Goal: Task Accomplishment & Management: Manage account settings

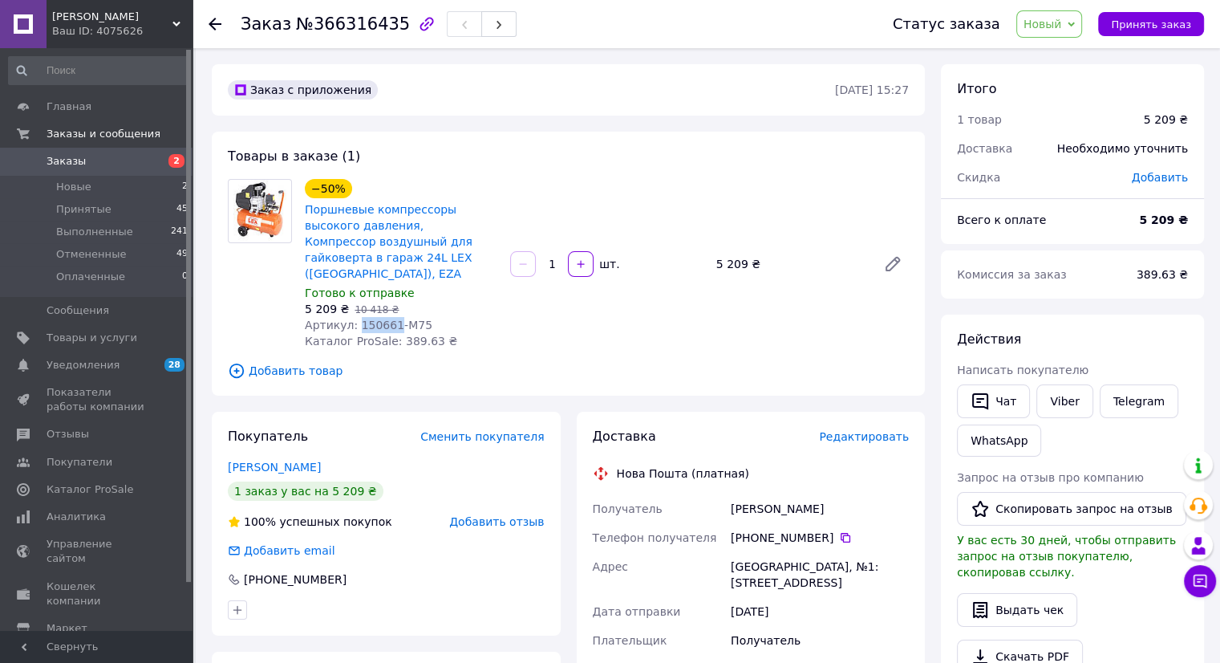
drag, startPoint x: 352, startPoint y: 312, endPoint x: 386, endPoint y: 312, distance: 33.7
click at [386, 319] on span "Артикул: 150661-M75" at bounding box center [369, 325] width 128 height 13
copy span "150661"
drag, startPoint x: 721, startPoint y: 265, endPoint x: 744, endPoint y: 261, distance: 23.6
click at [744, 261] on div "5 209 ₴" at bounding box center [790, 264] width 160 height 22
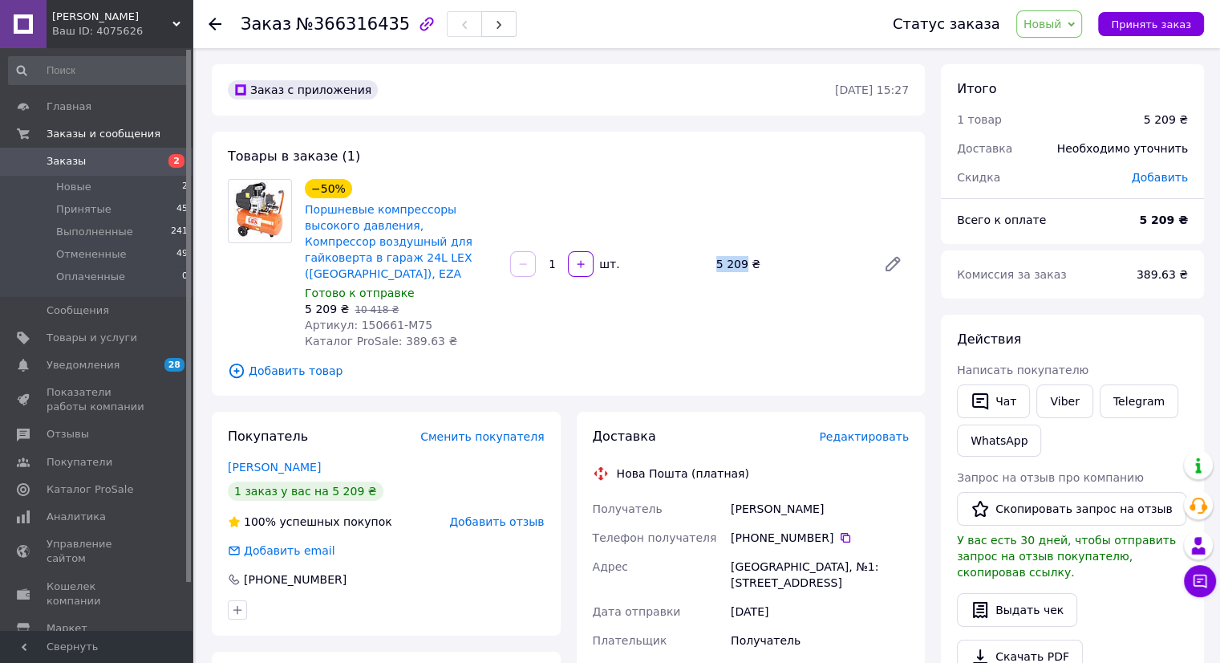
copy div "5 209"
drag, startPoint x: 389, startPoint y: 331, endPoint x: 421, endPoint y: 331, distance: 32.1
click at [421, 335] on span "Каталог ProSale: 389.63 ₴" at bounding box center [381, 341] width 152 height 13
copy span "389.63"
drag, startPoint x: 730, startPoint y: 493, endPoint x: 838, endPoint y: 497, distance: 107.6
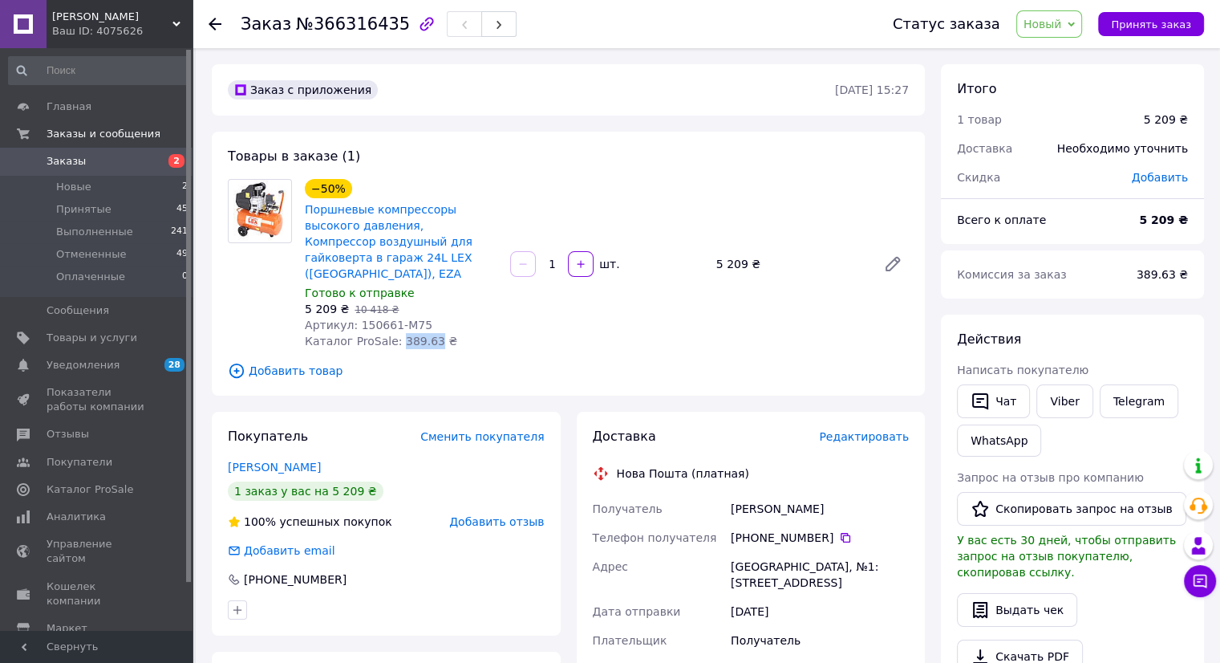
click at [838, 497] on div "Рябовол Олександр" at bounding box center [820, 508] width 185 height 29
copy div "Рябовол Олександр"
click at [1062, 24] on span "Новый" at bounding box center [1043, 24] width 39 height 13
click at [1042, 55] on li "Принят" at bounding box center [1059, 56] width 85 height 24
click at [839, 531] on icon at bounding box center [845, 537] width 13 height 13
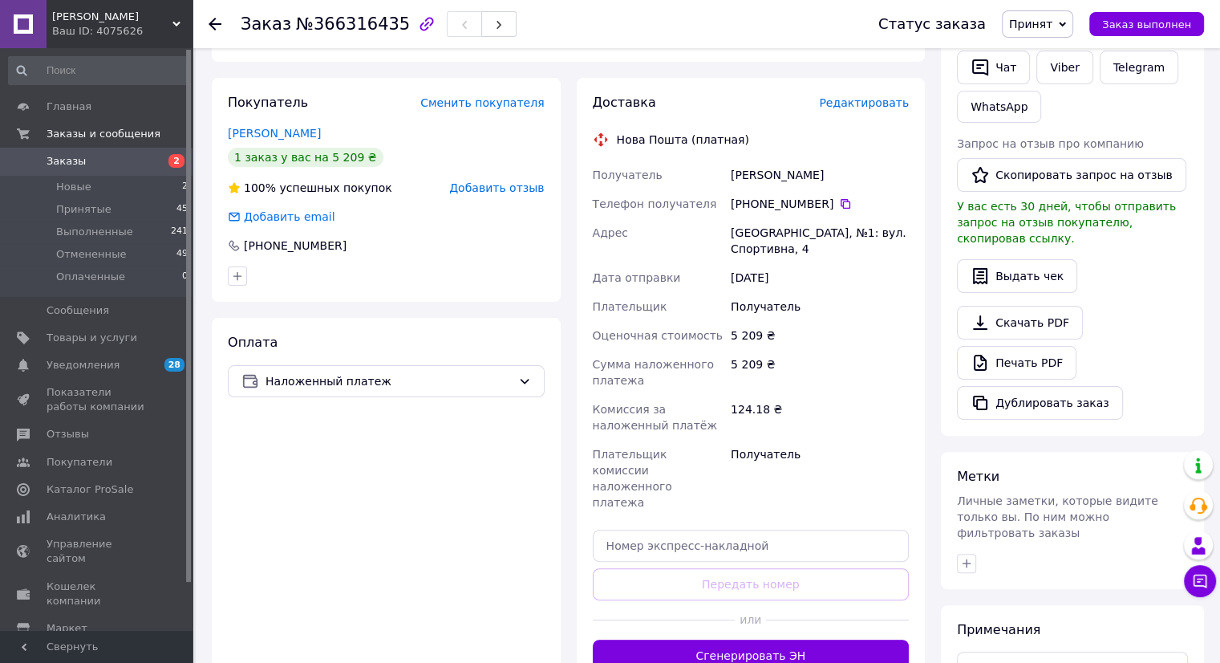
scroll to position [401, 0]
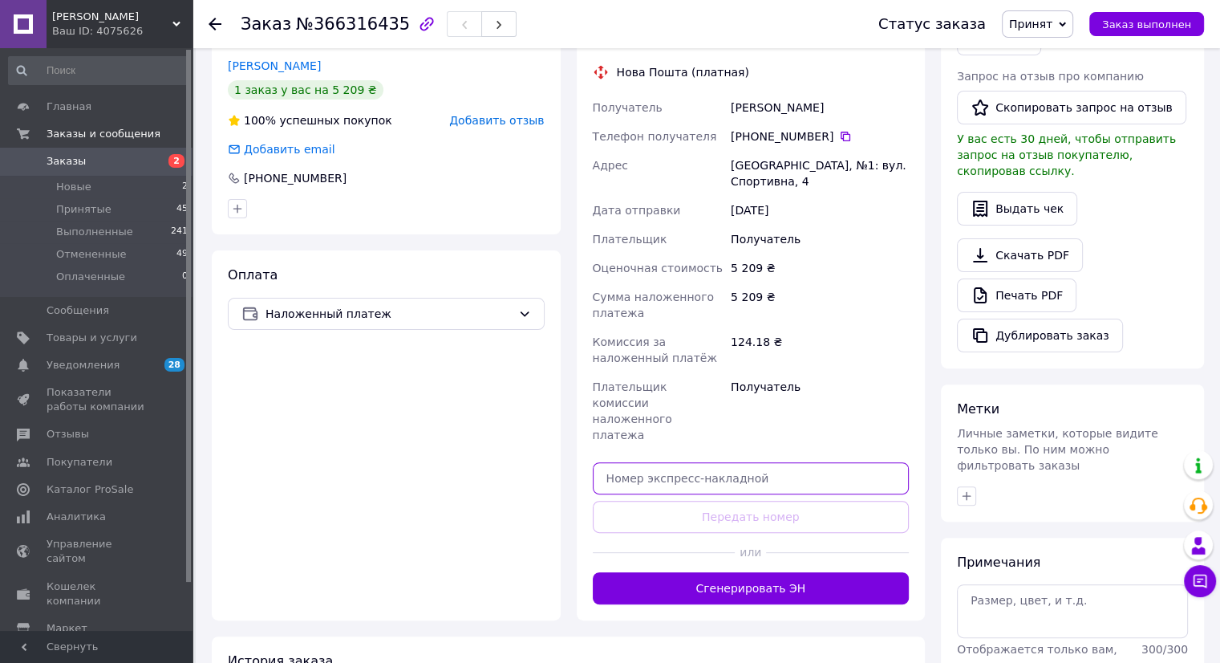
paste input "20451269176068"
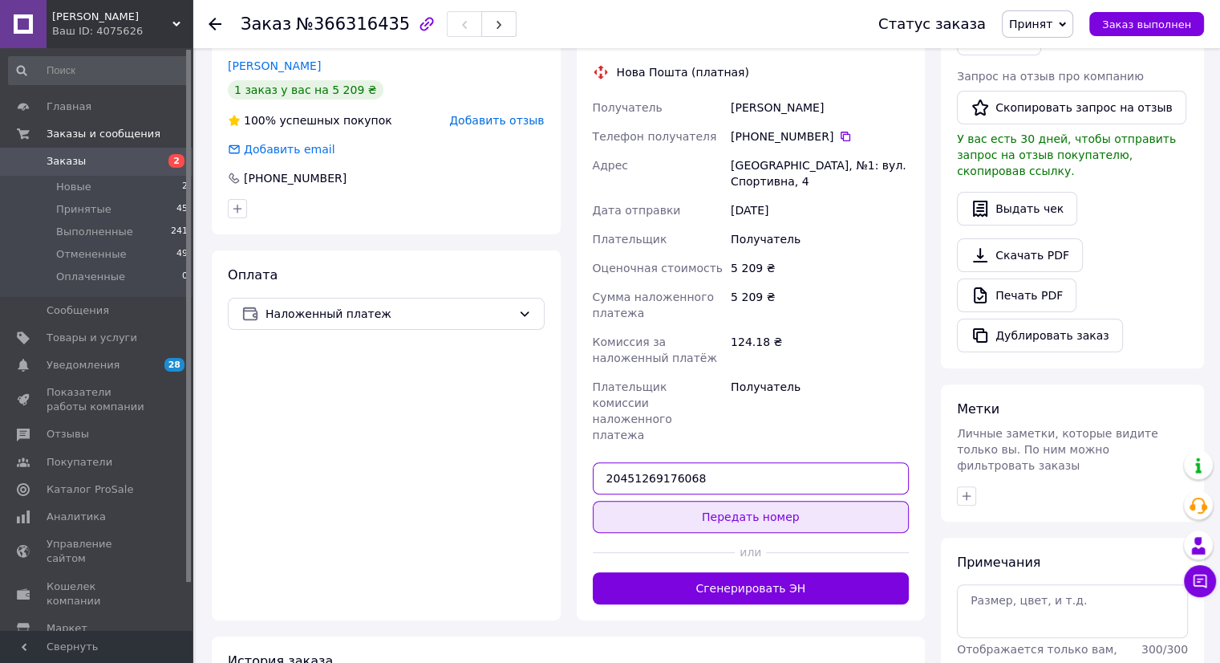
type input "20451269176068"
click at [678, 501] on button "Передать номер" at bounding box center [751, 517] width 317 height 32
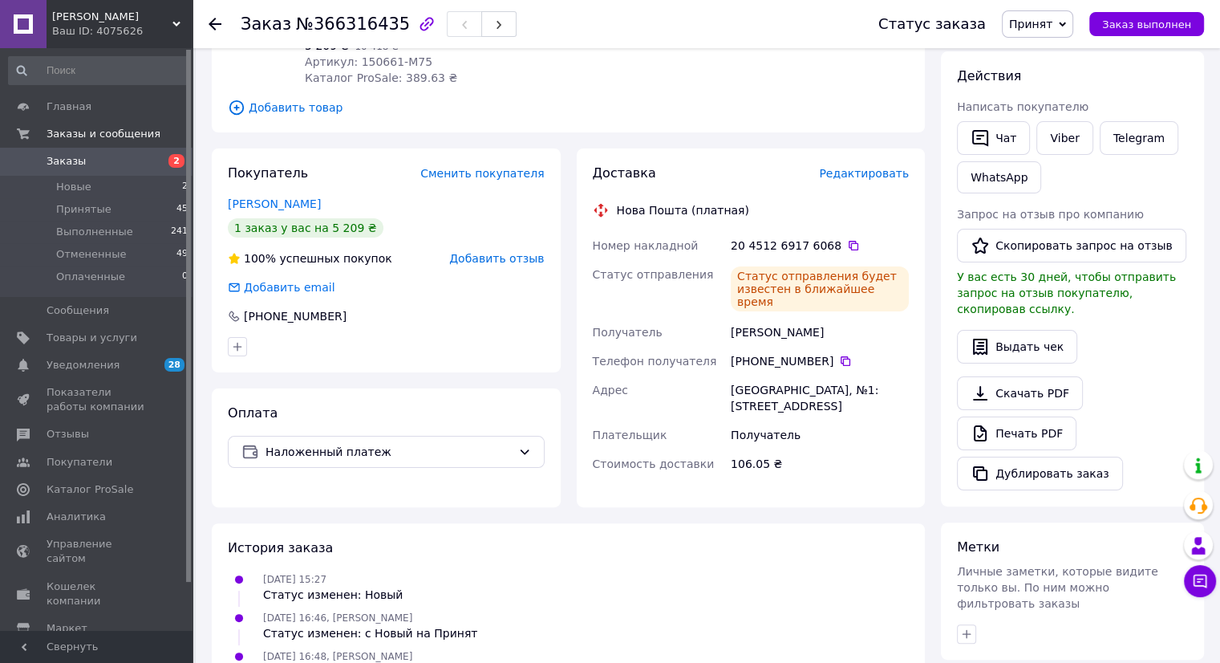
scroll to position [80, 0]
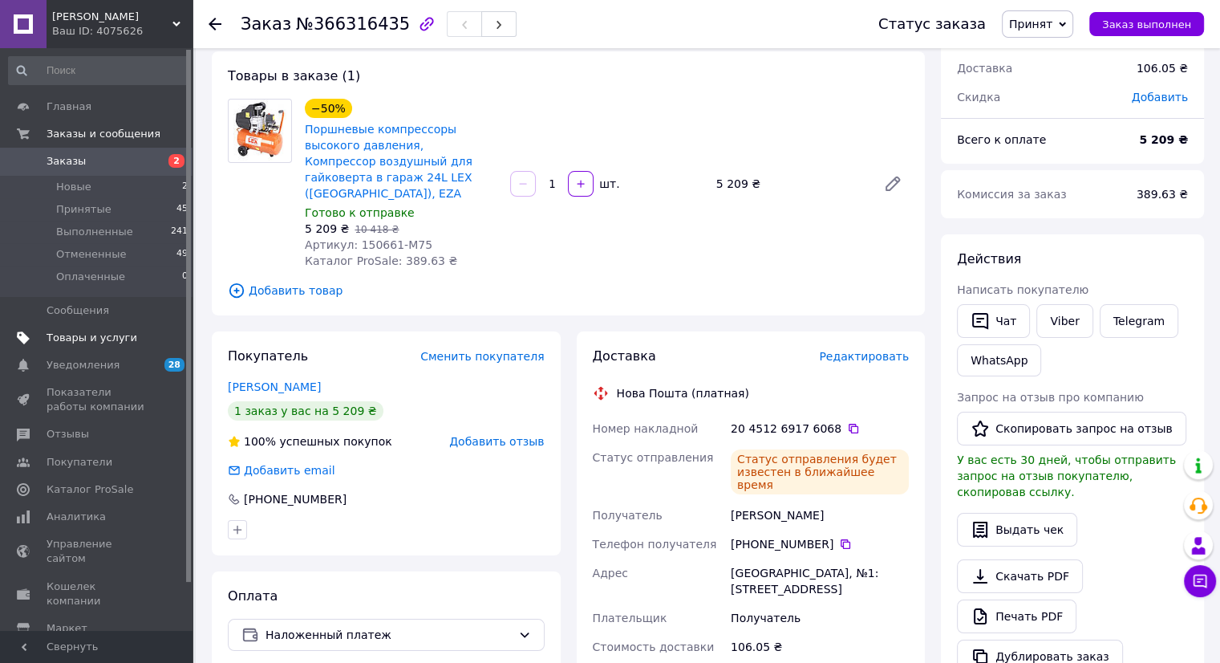
click at [87, 341] on span "Товары и услуги" at bounding box center [92, 338] width 91 height 14
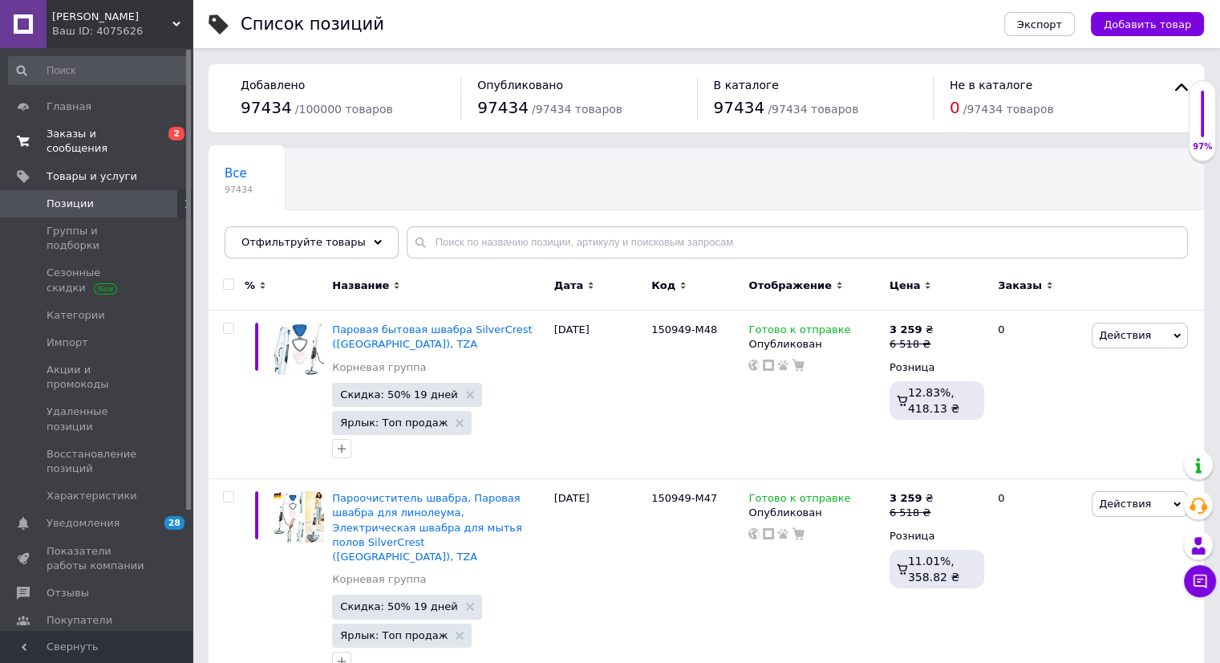
click at [90, 128] on span "Заказы и сообщения" at bounding box center [98, 141] width 102 height 29
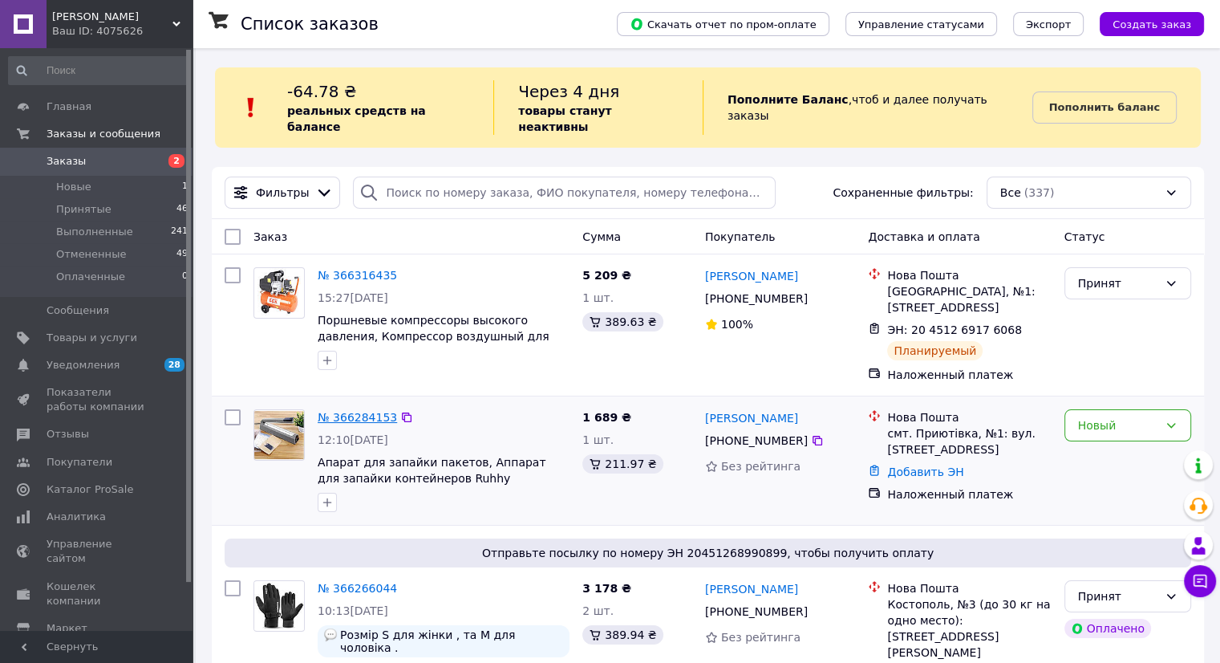
click at [351, 411] on link "№ 366284153" at bounding box center [357, 417] width 79 height 13
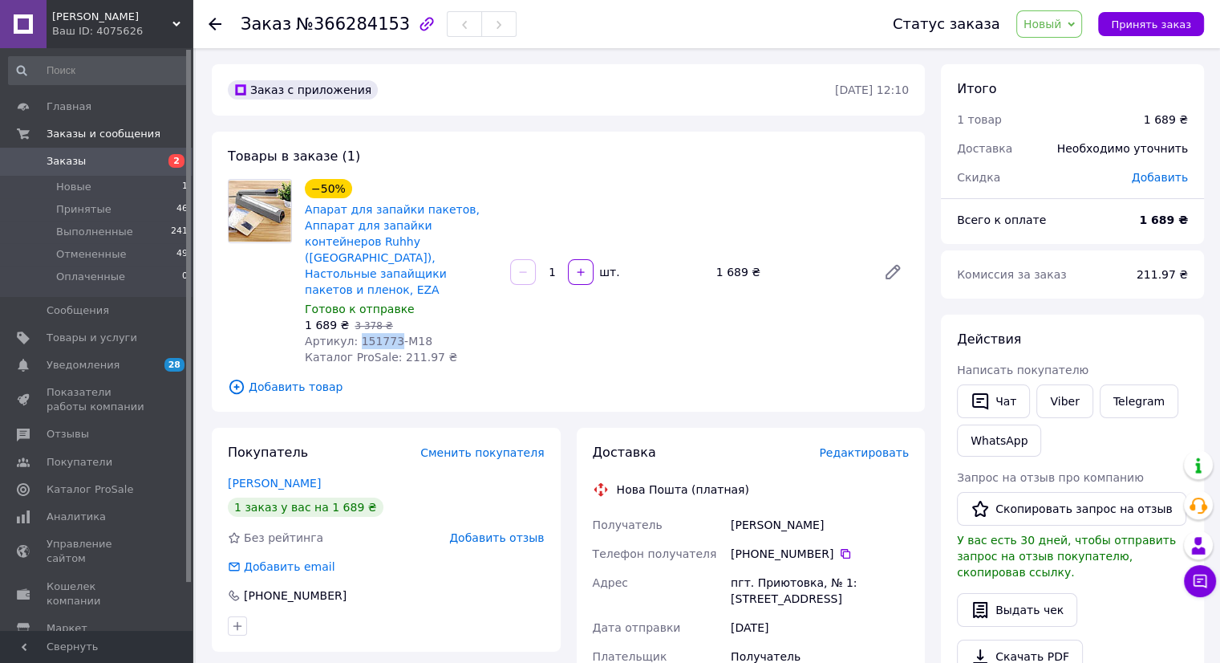
drag, startPoint x: 354, startPoint y: 312, endPoint x: 386, endPoint y: 309, distance: 32.3
click at [386, 335] on span "Артикул: 151773-M18" at bounding box center [369, 341] width 128 height 13
copy span "151773"
drag, startPoint x: 715, startPoint y: 257, endPoint x: 742, endPoint y: 257, distance: 27.3
click at [742, 261] on div "1 689 ₴" at bounding box center [790, 272] width 160 height 22
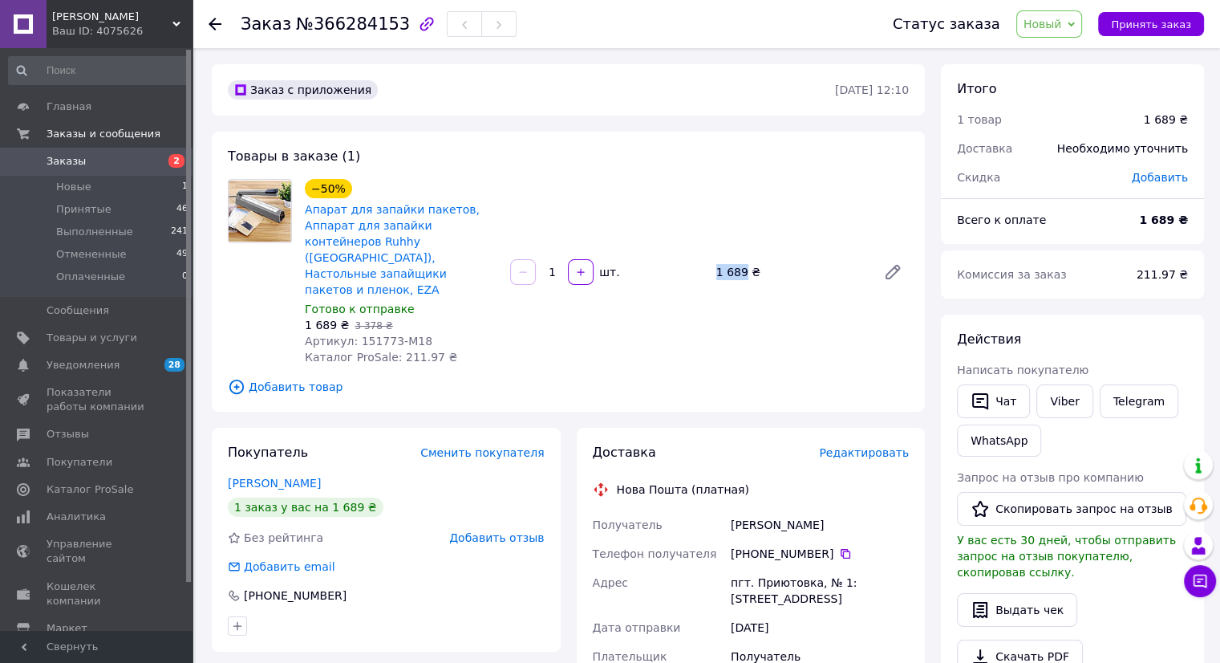
copy div "1 689"
drag, startPoint x: 391, startPoint y: 322, endPoint x: 420, endPoint y: 325, distance: 29.1
click at [420, 351] on span "Каталог ProSale: 211.97 ₴" at bounding box center [381, 357] width 152 height 13
copy span "211.97"
drag, startPoint x: 726, startPoint y: 498, endPoint x: 798, endPoint y: 498, distance: 72.2
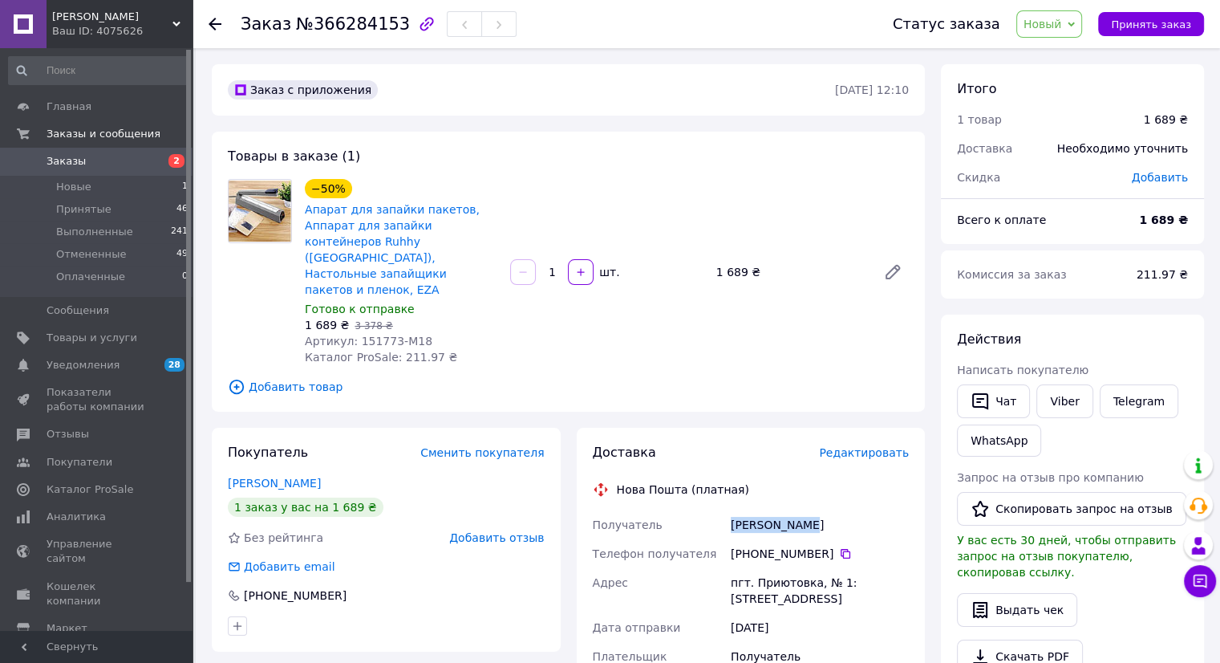
copy div "Получатель Хрієнко Інна"
click at [839, 547] on icon at bounding box center [845, 553] width 13 height 13
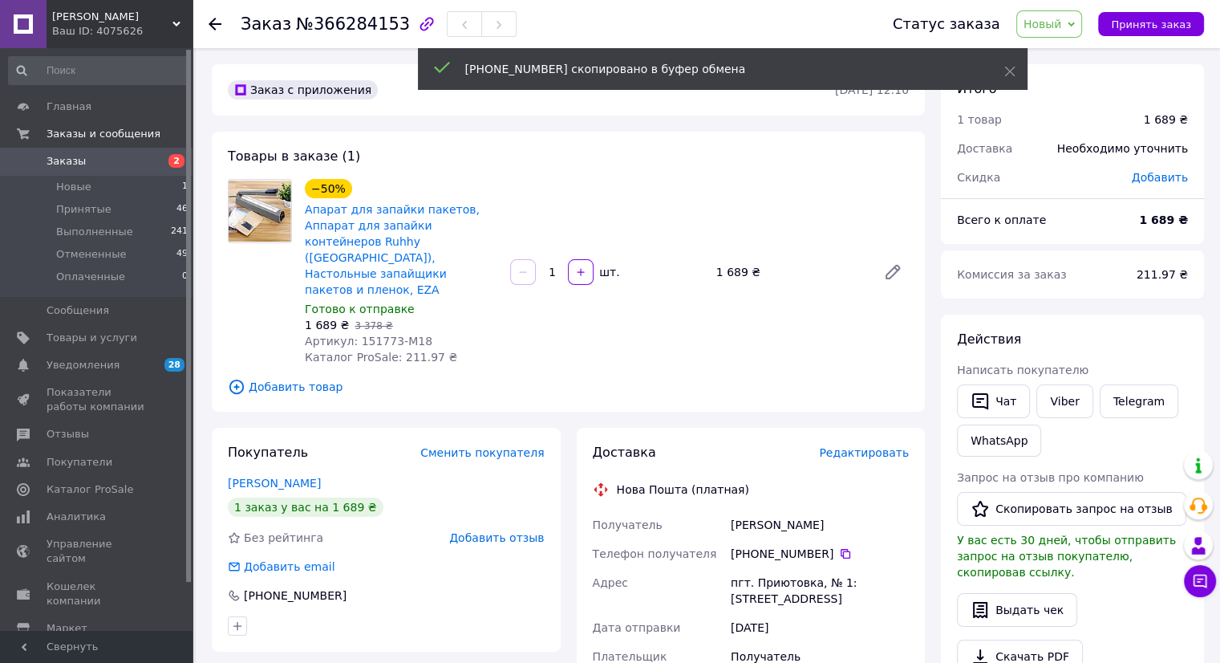
click at [1054, 22] on span "Новый" at bounding box center [1043, 24] width 39 height 13
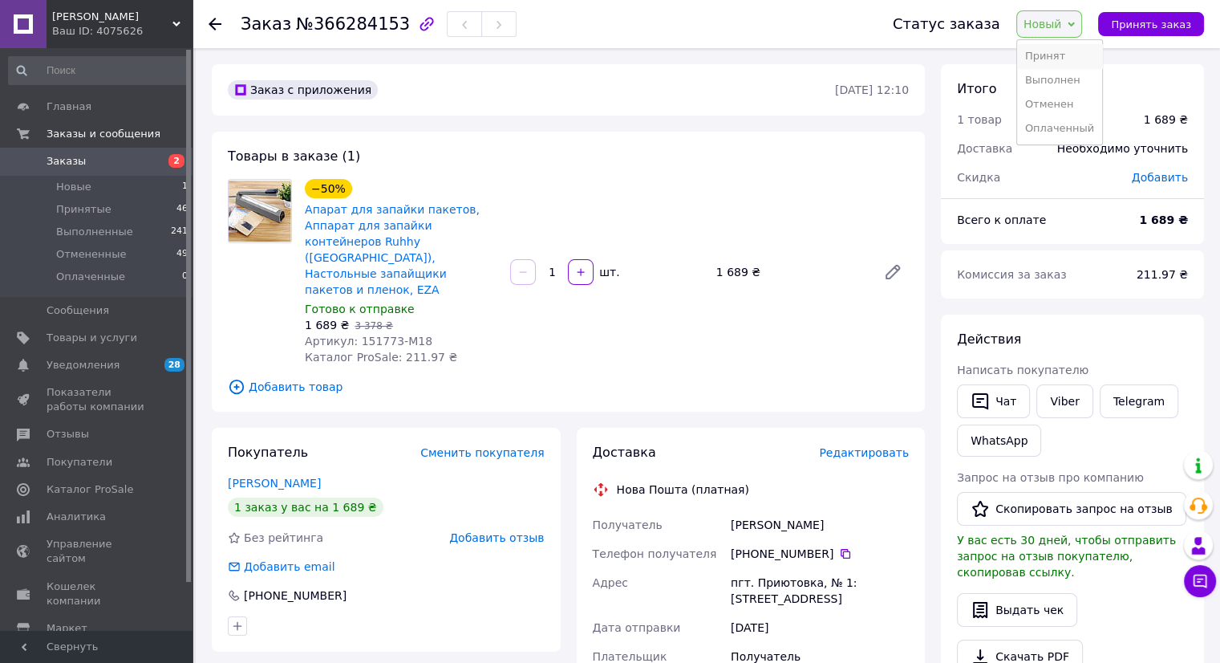
click at [1047, 57] on li "Принят" at bounding box center [1059, 56] width 85 height 24
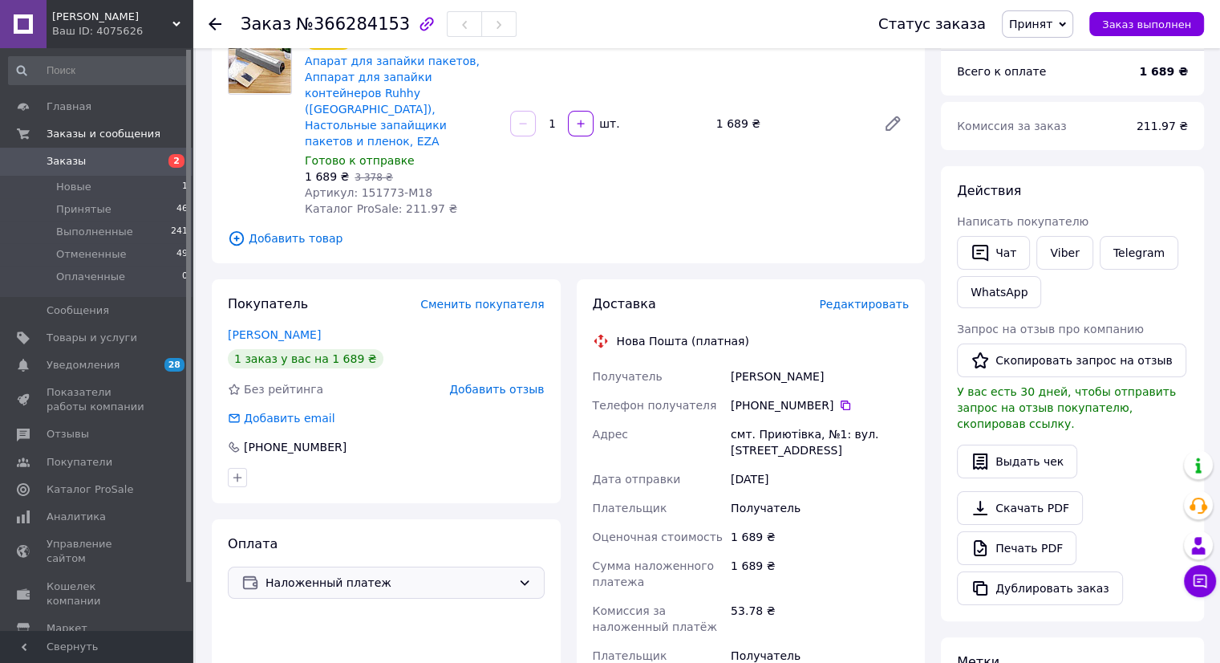
scroll to position [401, 0]
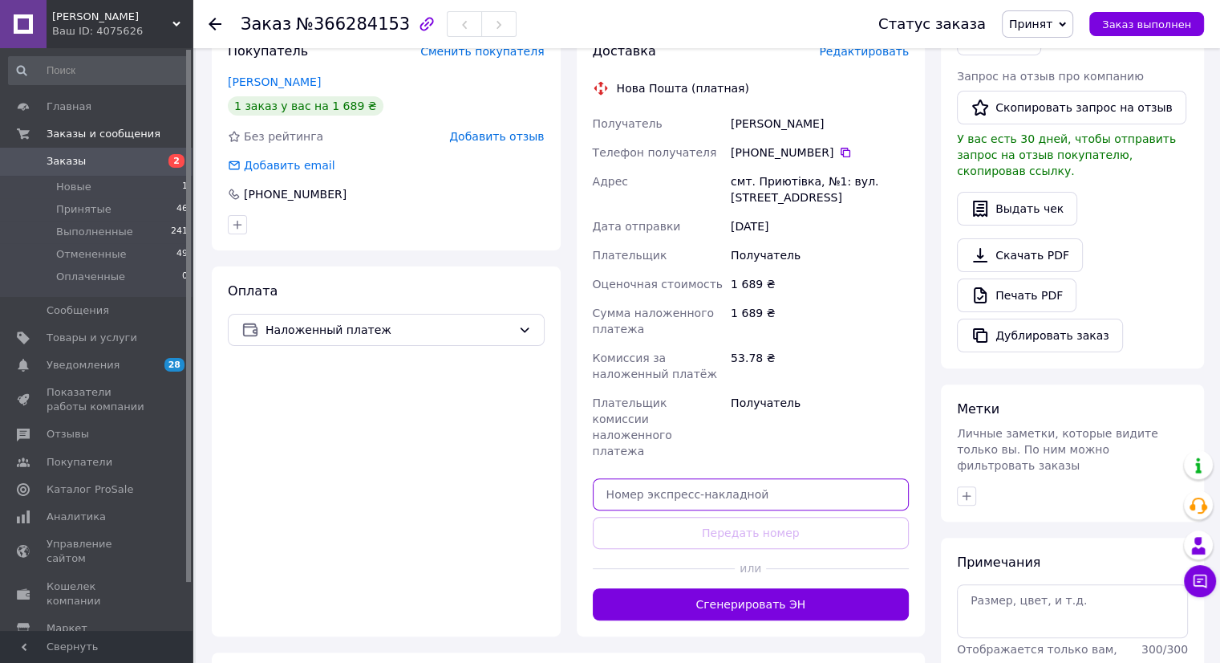
paste input "20451269191254"
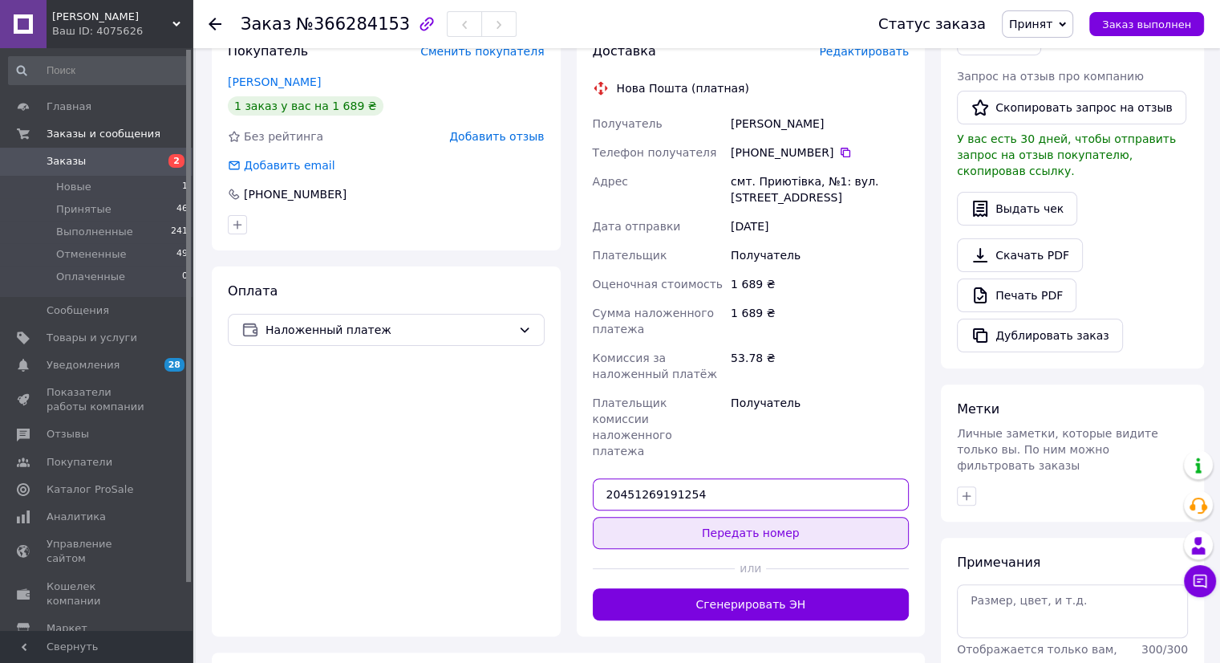
type input "20451269191254"
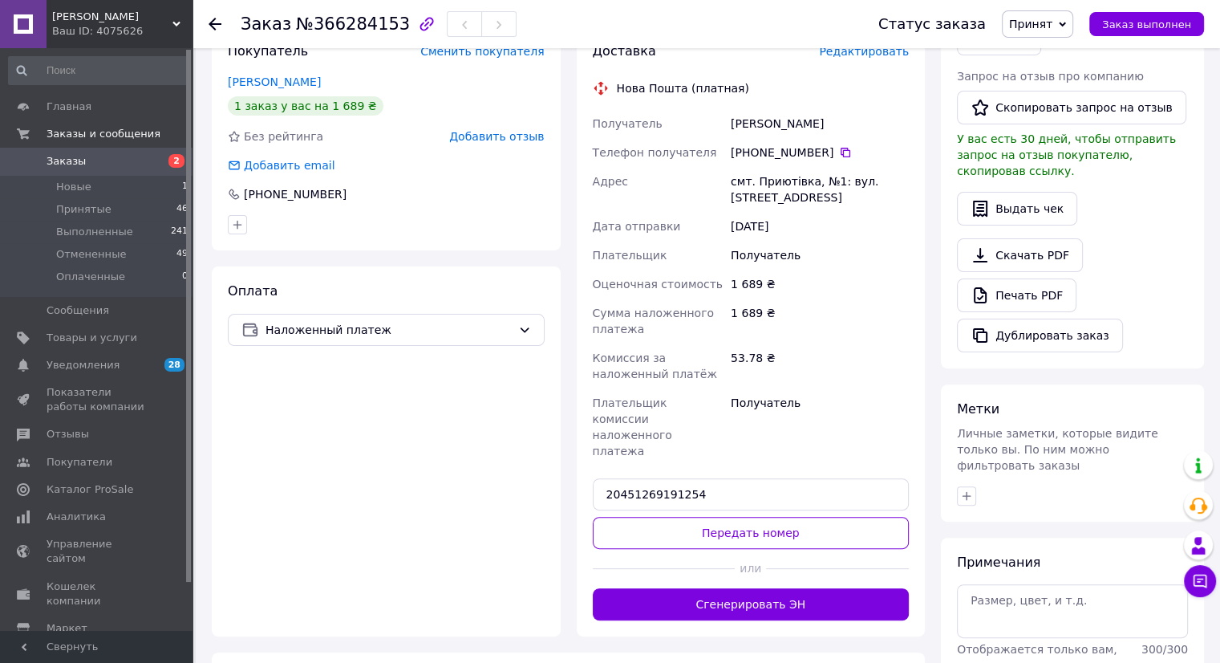
click at [676, 517] on button "Передать номер" at bounding box center [751, 533] width 317 height 32
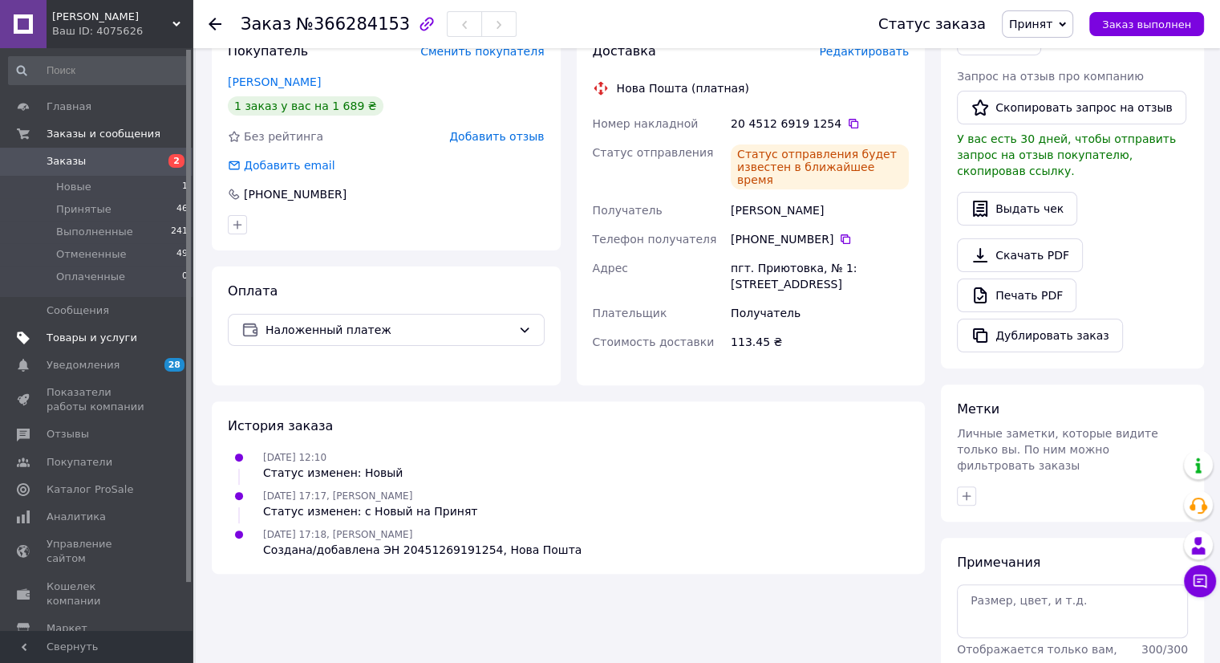
click at [103, 339] on span "Товары и услуги" at bounding box center [92, 338] width 91 height 14
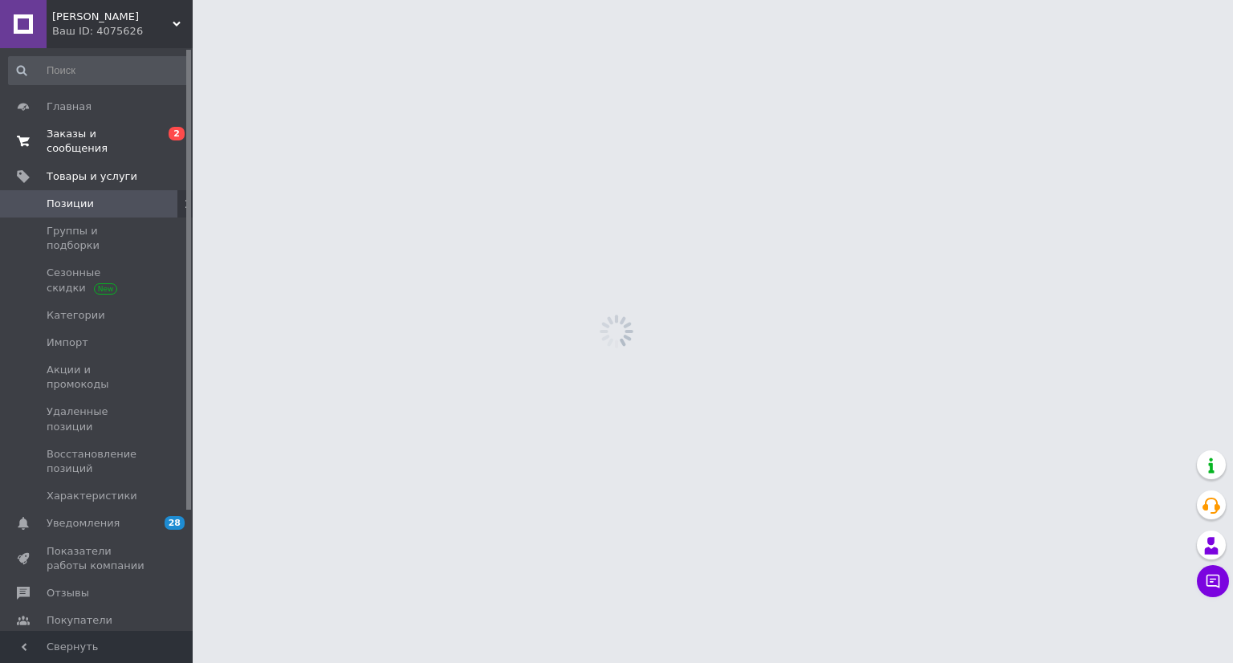
click at [102, 136] on span "Заказы и сообщения" at bounding box center [98, 141] width 102 height 29
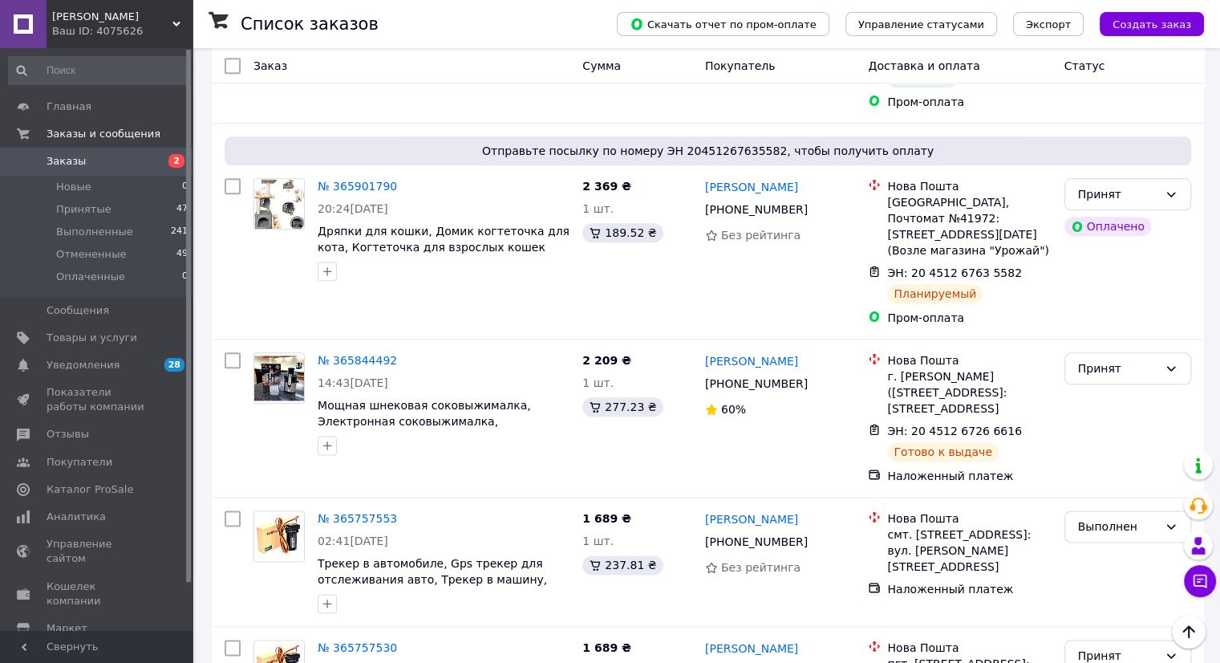
scroll to position [1926, 0]
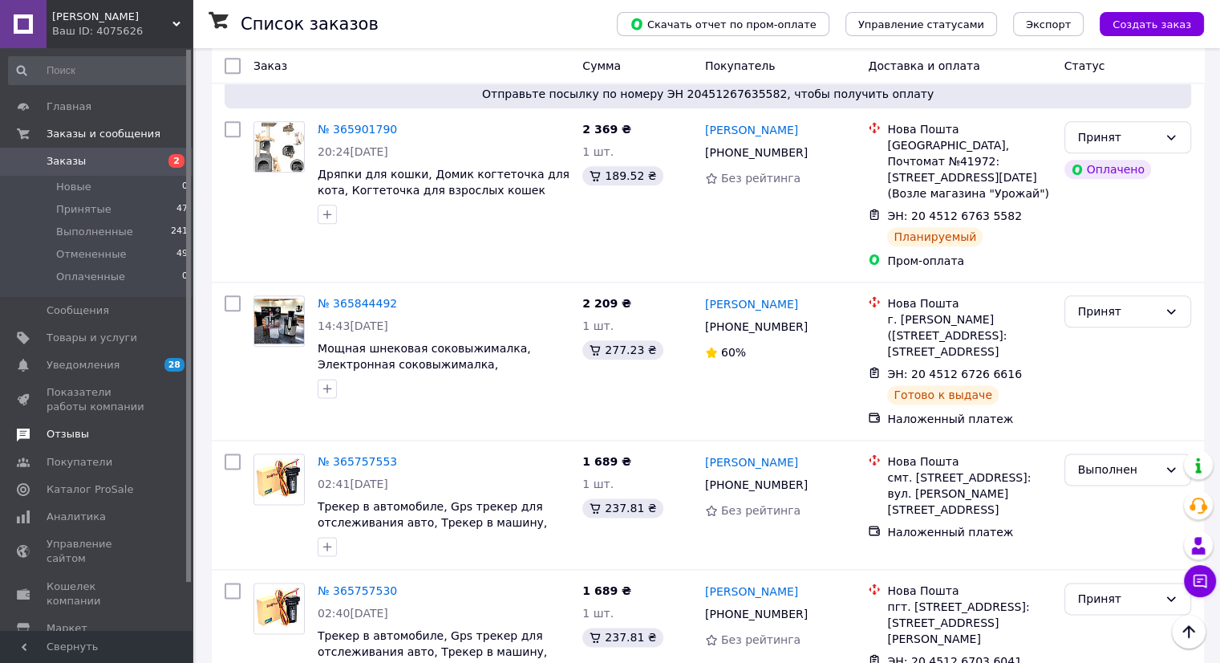
click at [71, 435] on span "Отзывы" at bounding box center [68, 434] width 43 height 14
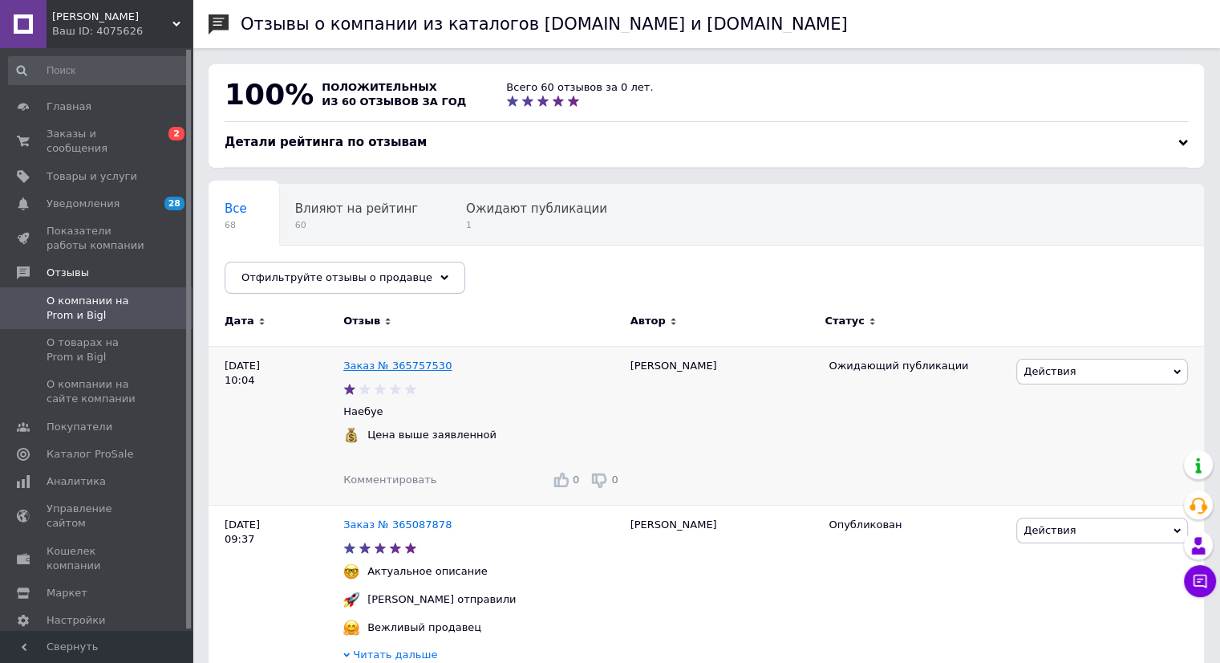
click at [413, 368] on link "Заказ № 365757530" at bounding box center [397, 365] width 108 height 12
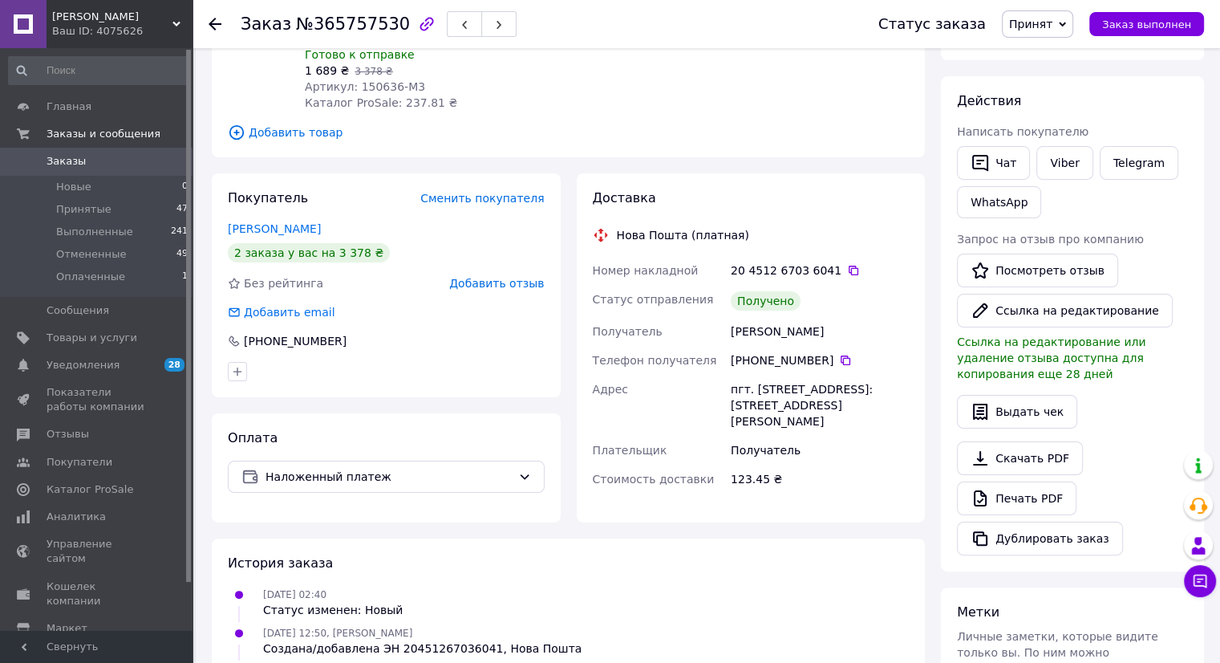
scroll to position [241, 0]
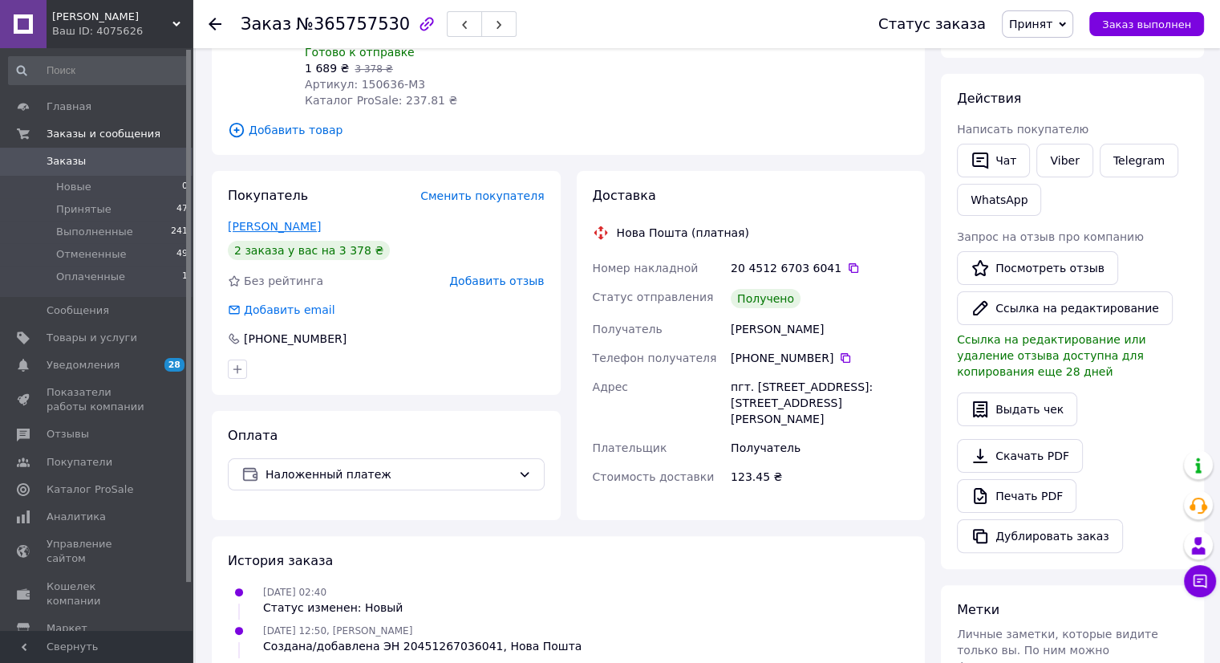
click at [269, 220] on link "[PERSON_NAME]" at bounding box center [274, 226] width 93 height 13
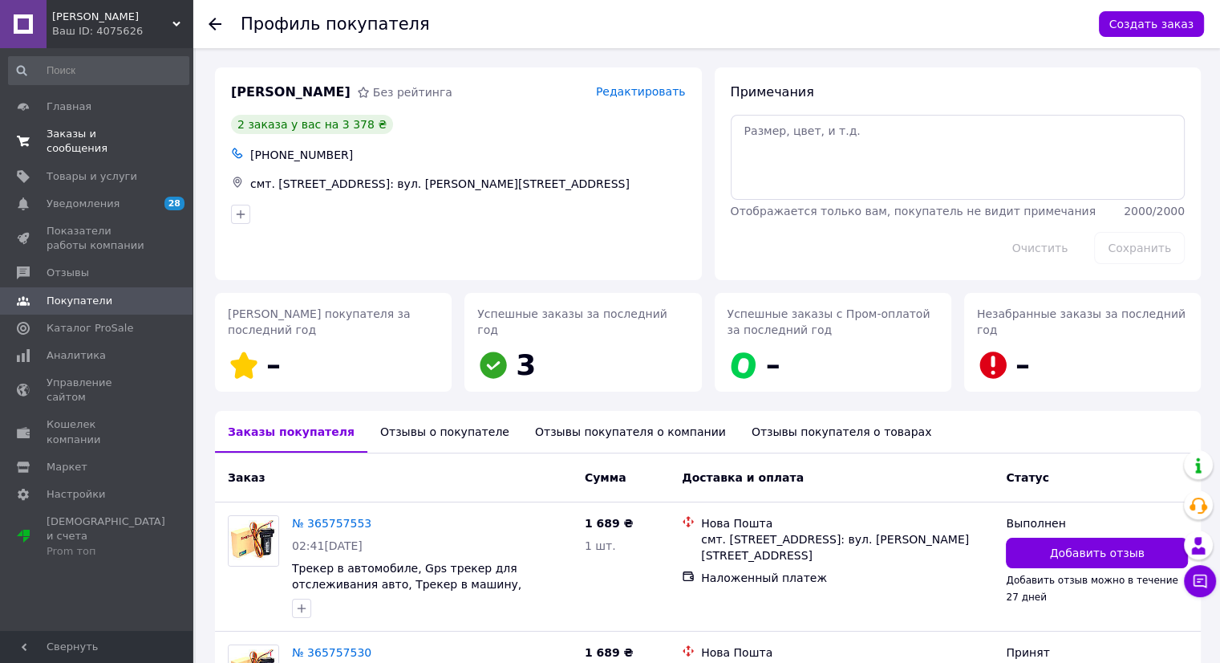
click at [99, 139] on span "Заказы и сообщения" at bounding box center [98, 141] width 102 height 29
